Goal: Task Accomplishment & Management: Use online tool/utility

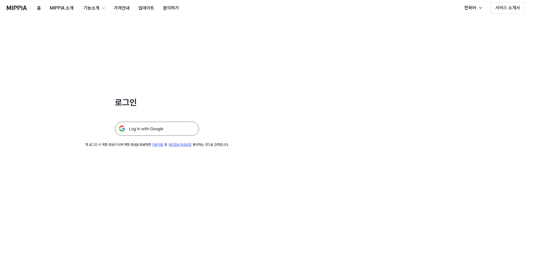
click at [149, 123] on img at bounding box center [157, 129] width 84 height 14
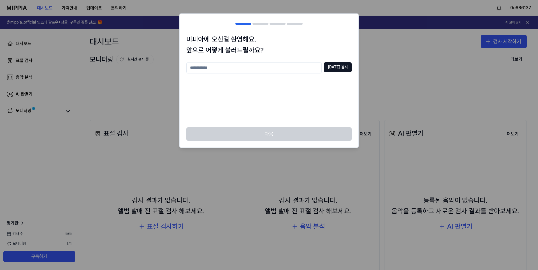
click at [331, 94] on div "중복 검사" at bounding box center [268, 91] width 165 height 58
click at [326, 97] on div "중복 검사" at bounding box center [268, 91] width 165 height 58
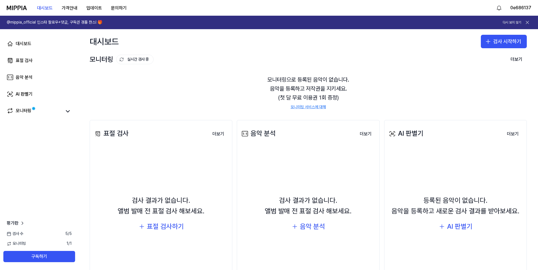
click at [530, 24] on icon at bounding box center [528, 23] width 6 height 6
